Goal: Task Accomplishment & Management: Manage account settings

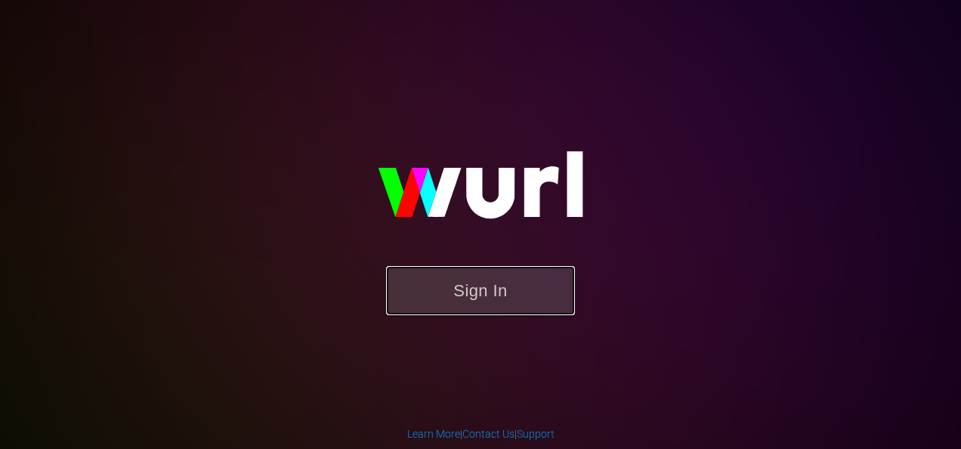
click at [521, 278] on button "Sign In" at bounding box center [480, 290] width 189 height 49
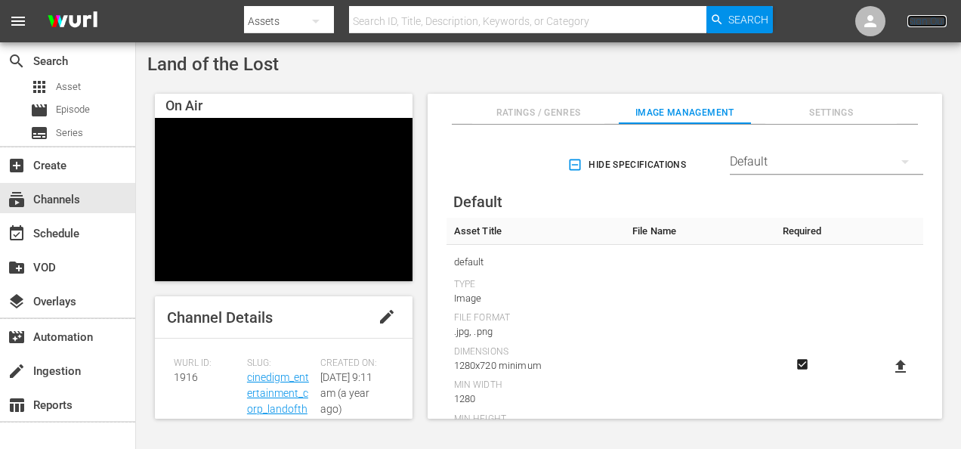
click at [942, 26] on link "Sign Out" at bounding box center [927, 21] width 39 height 12
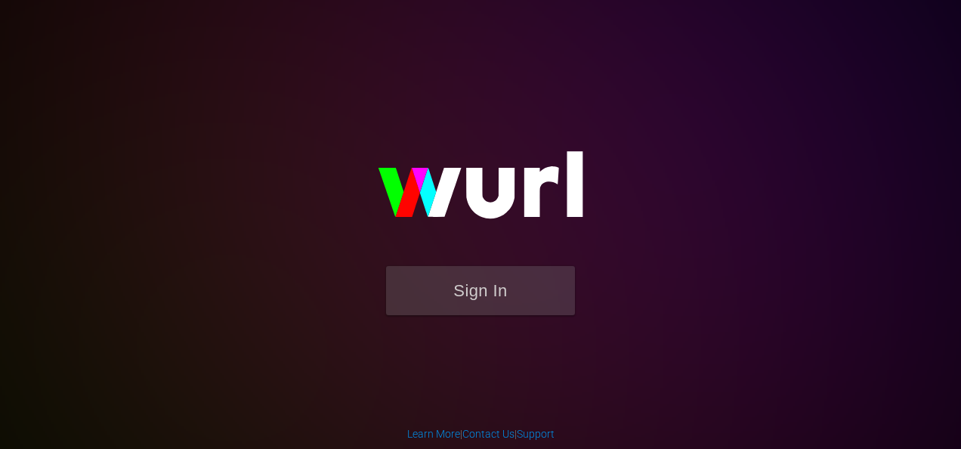
click at [656, 102] on div "Sign In" at bounding box center [480, 224] width 351 height 244
